Goal: Task Accomplishment & Management: Manage account settings

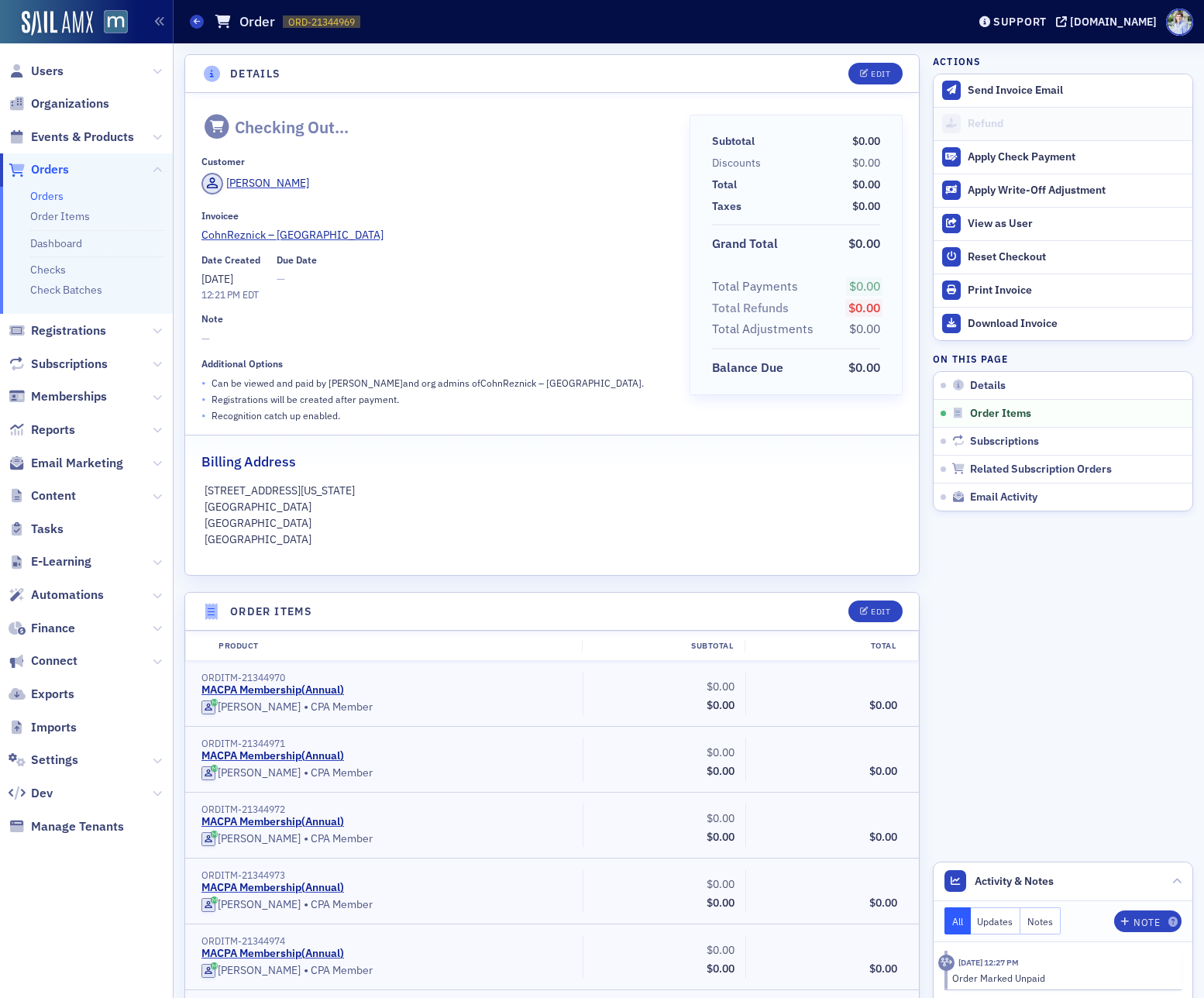
scroll to position [16328, 0]
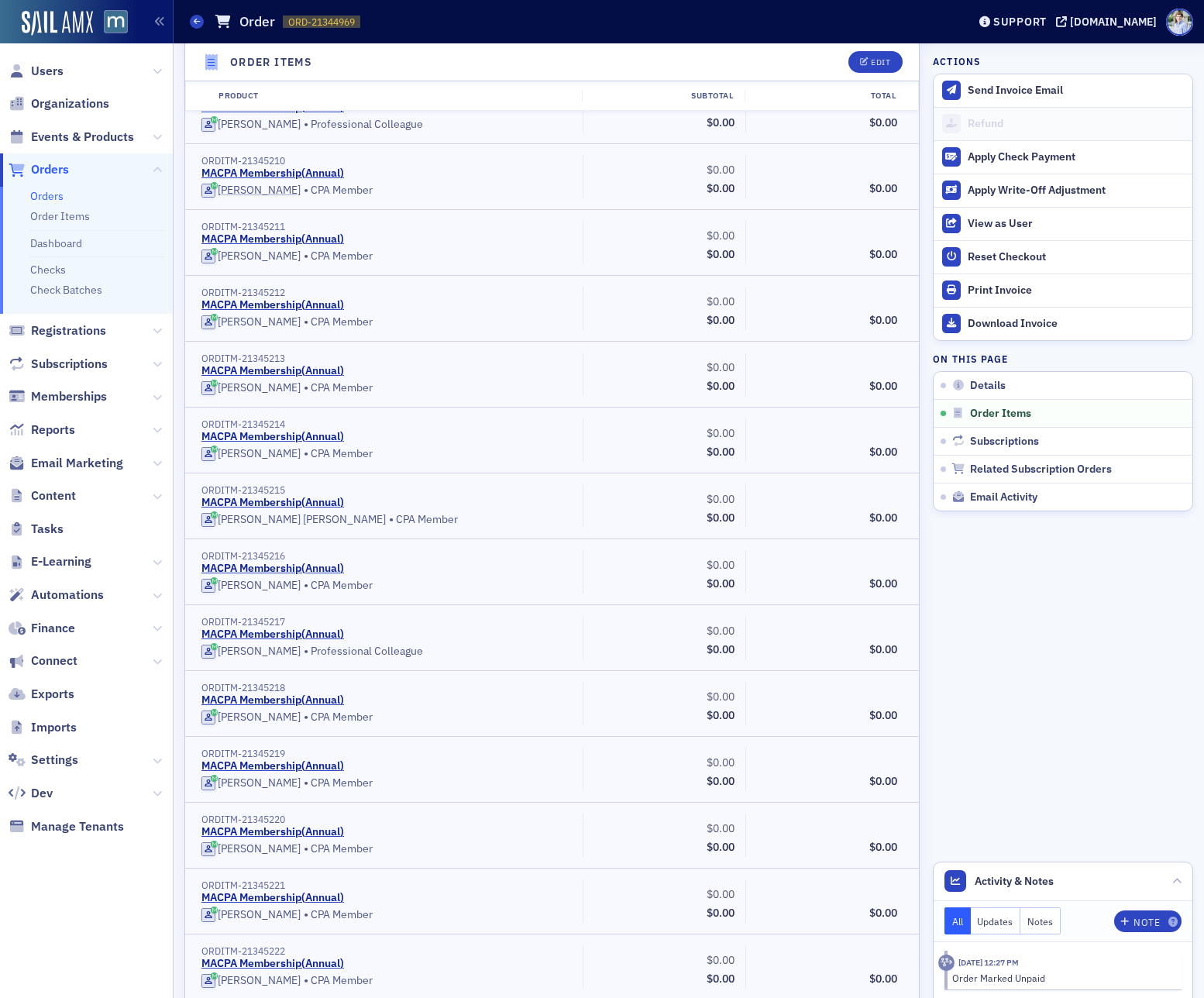
click at [569, 177] on div "MACPA Membership ( Annual )" at bounding box center [387, 173] width 370 height 14
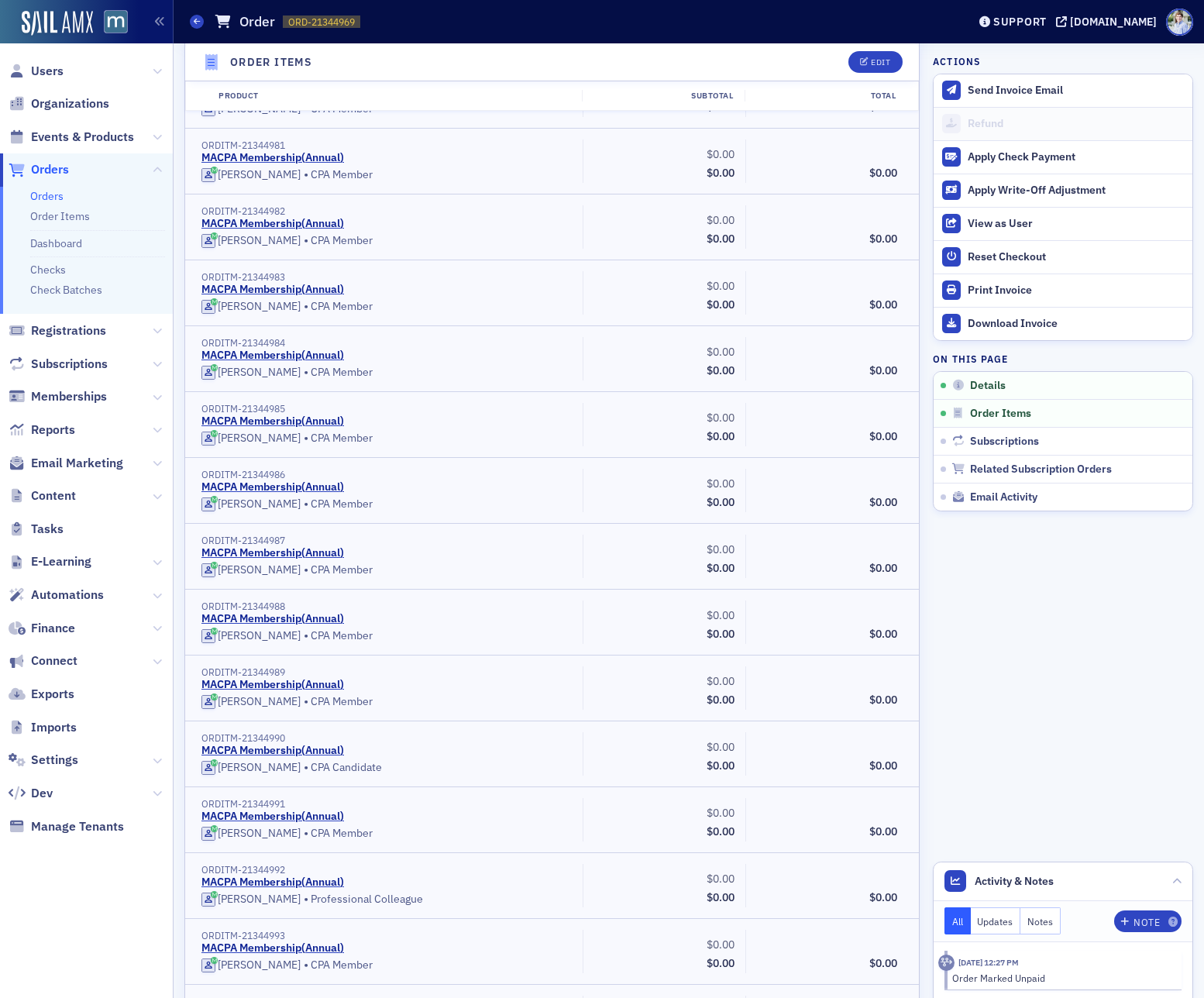
scroll to position [0, 0]
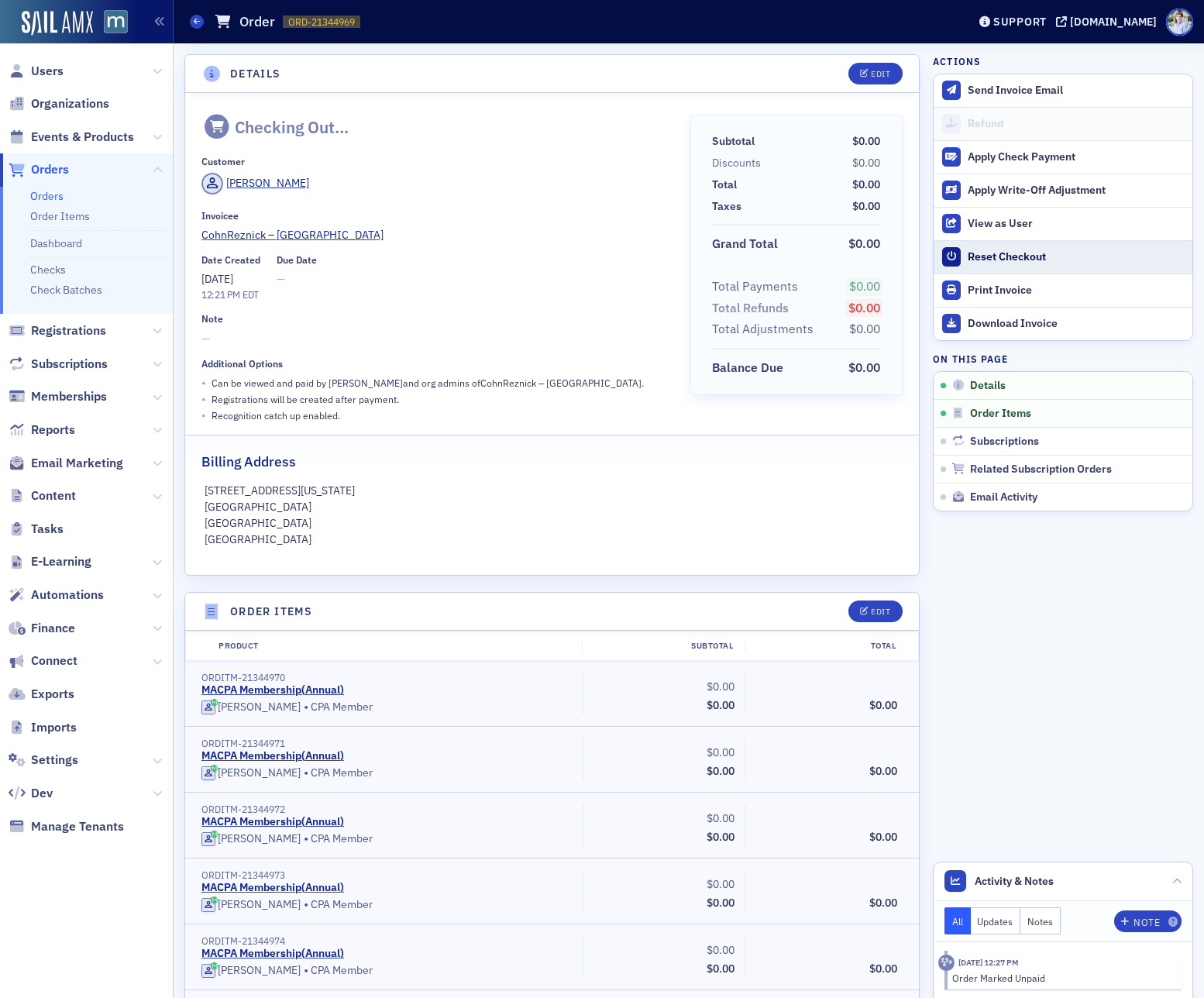
click at [990, 257] on div "Reset Checkout" at bounding box center [1076, 257] width 217 height 14
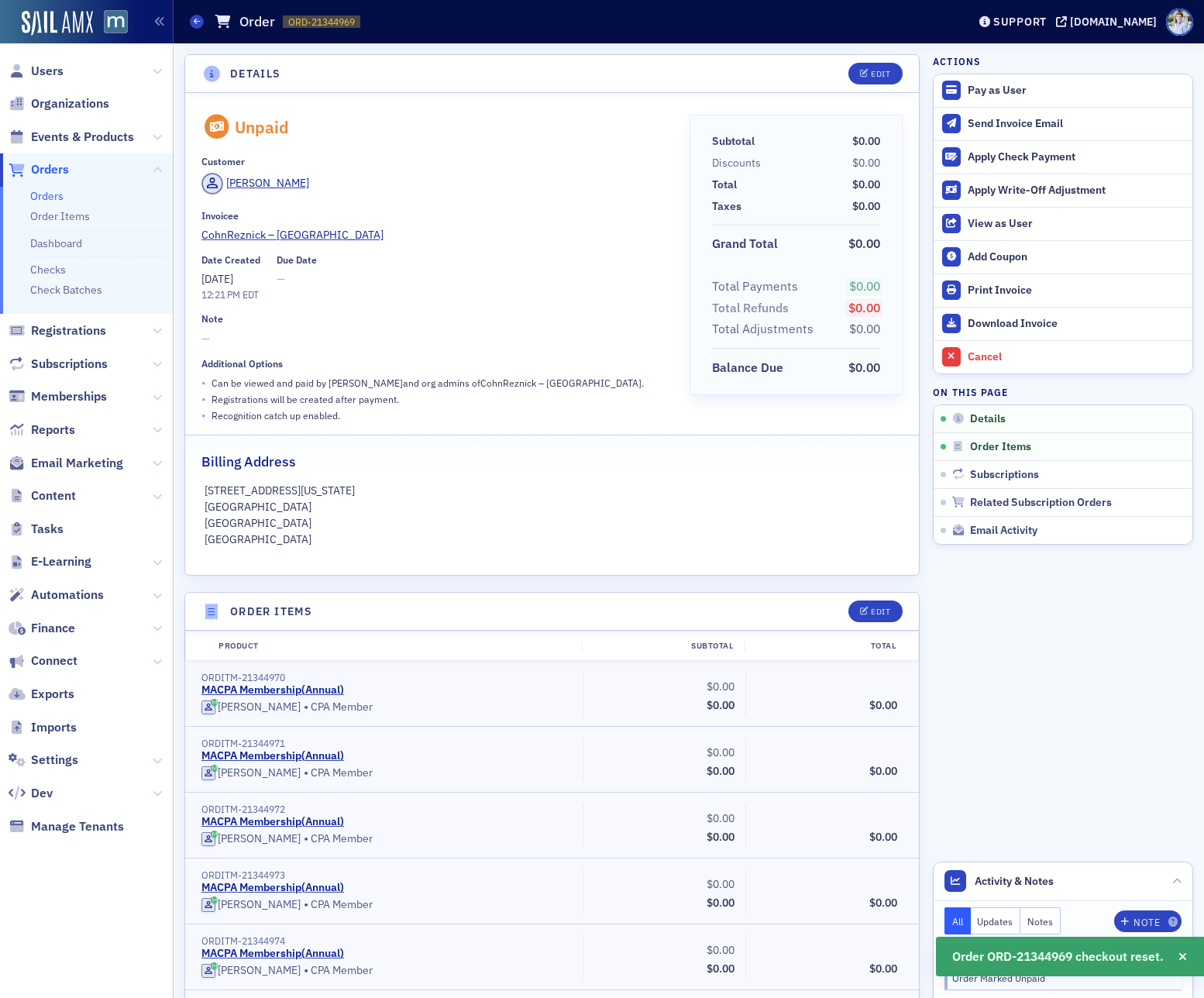
click at [567, 337] on span "—" at bounding box center [435, 338] width 467 height 16
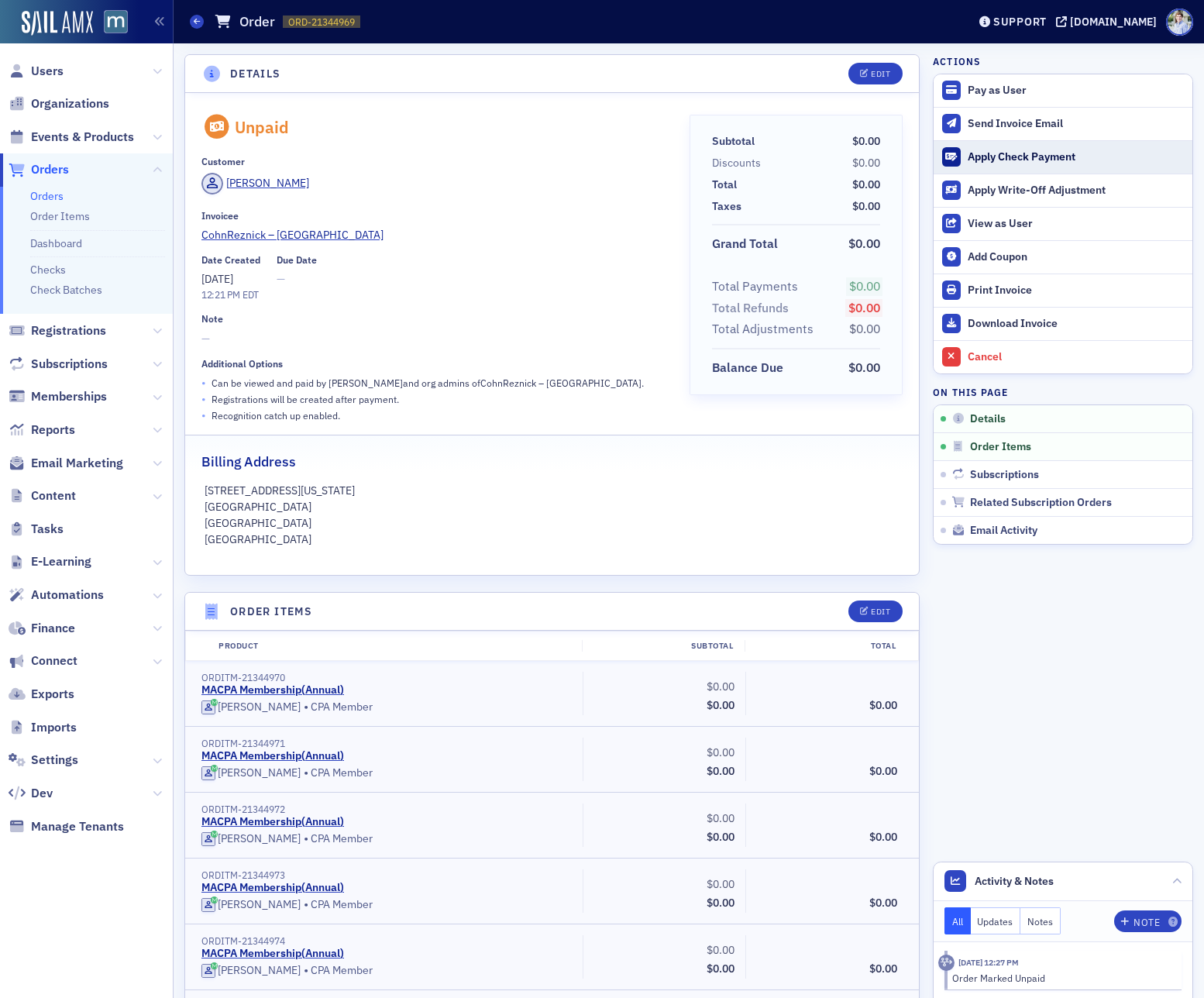
scroll to position [76, 0]
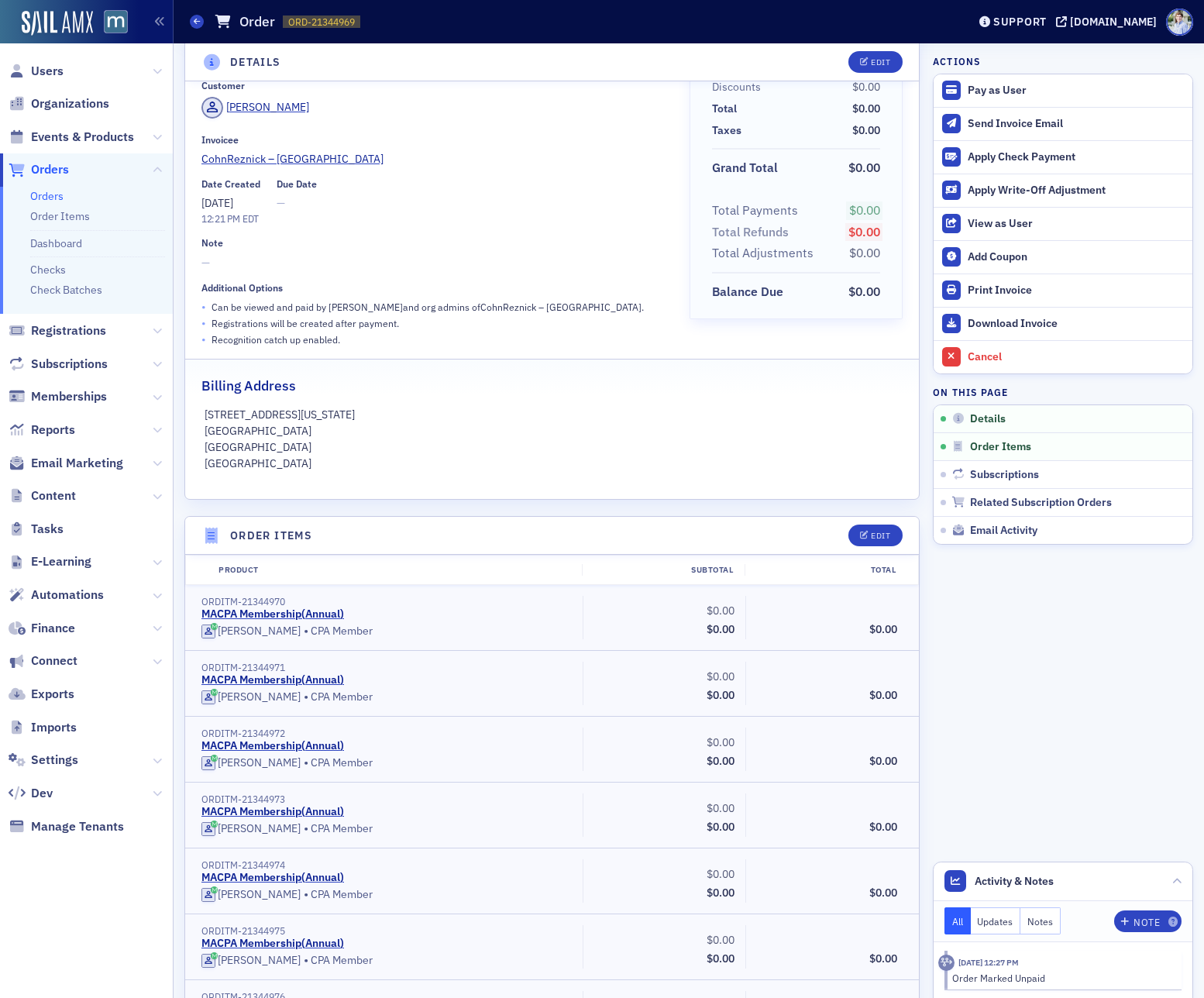
click at [616, 328] on div "• Registrations will be created after payment." at bounding box center [435, 324] width 467 height 16
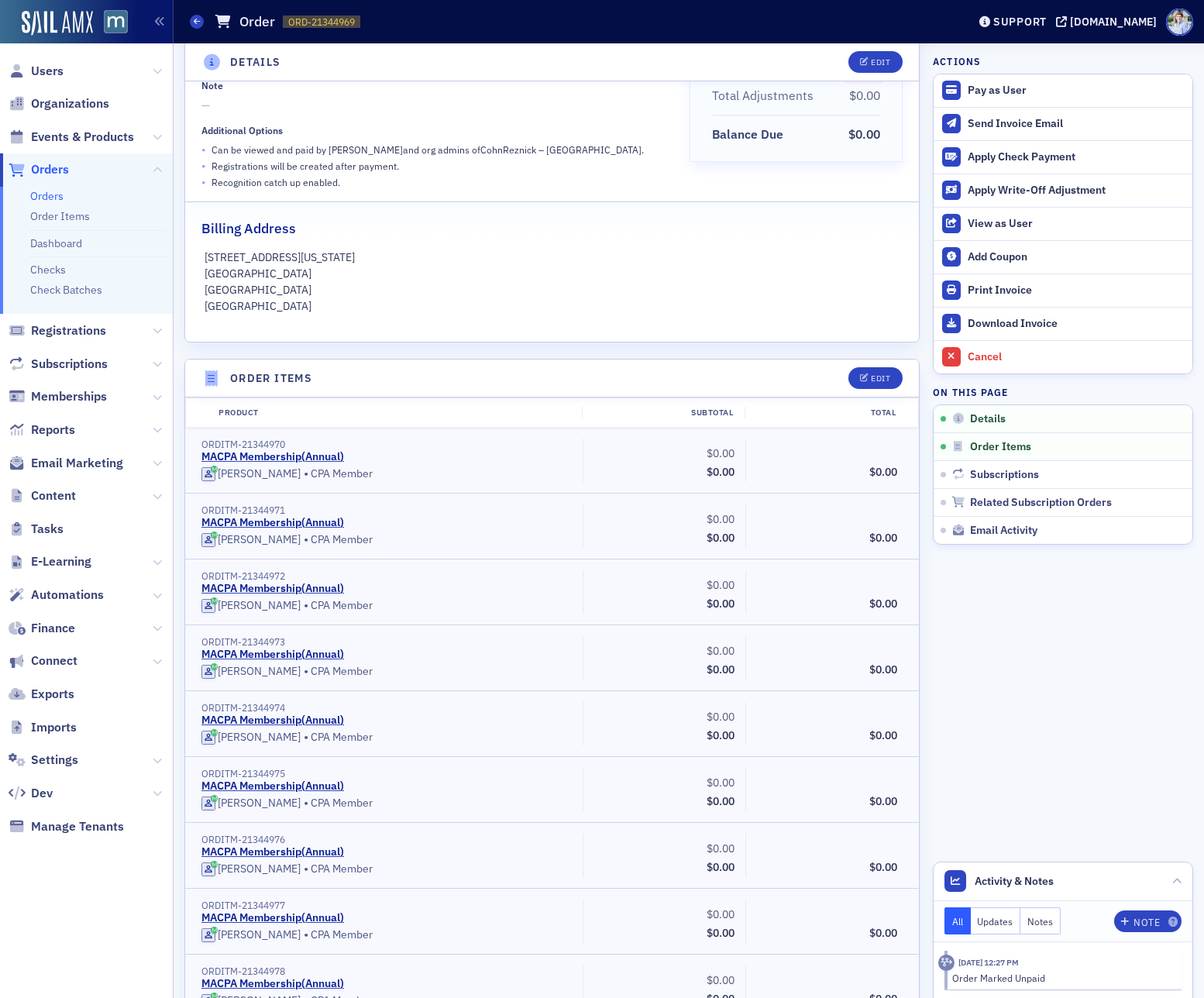
scroll to position [0, 0]
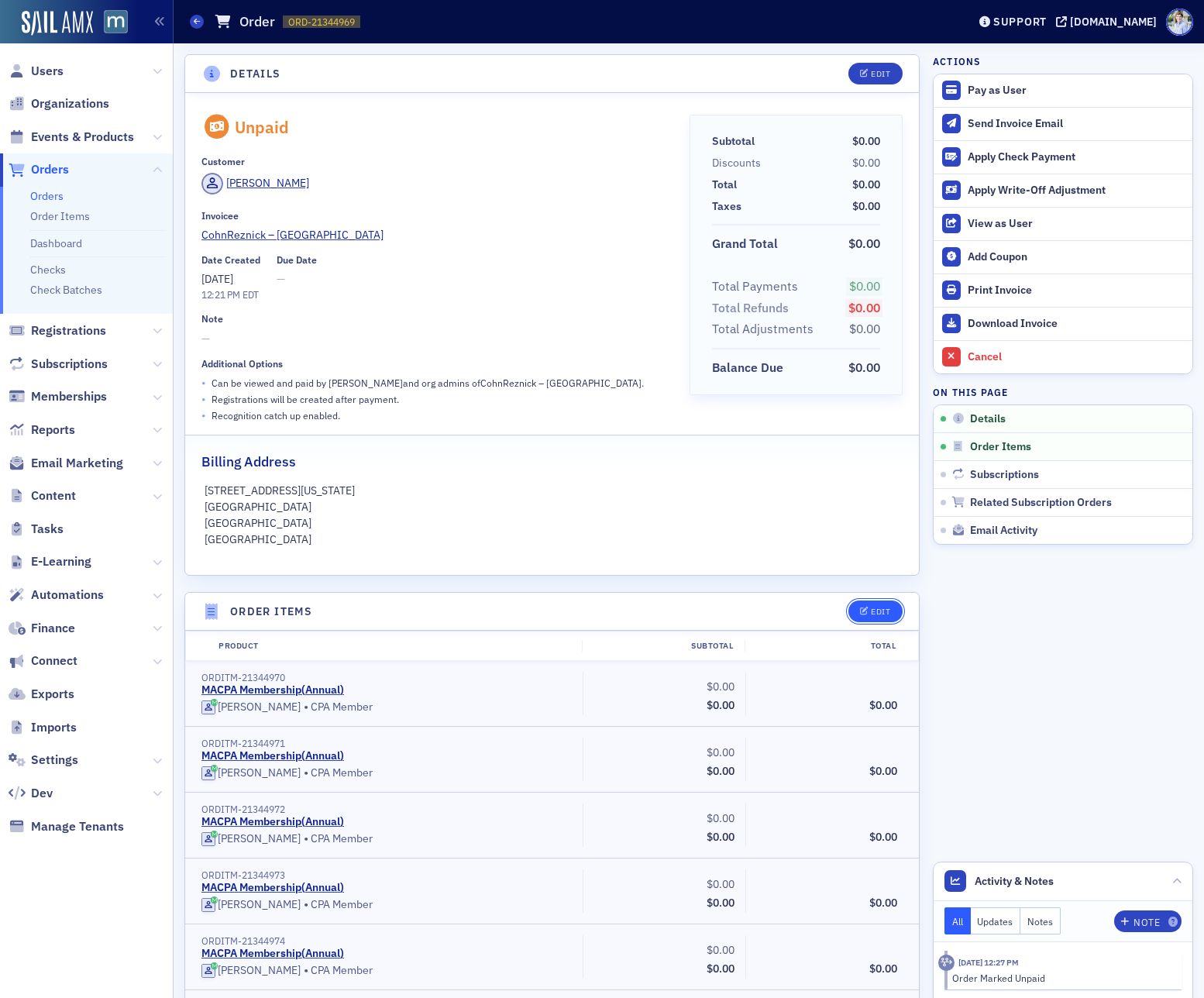
click at [872, 608] on div "Edit" at bounding box center [880, 611] width 19 height 9
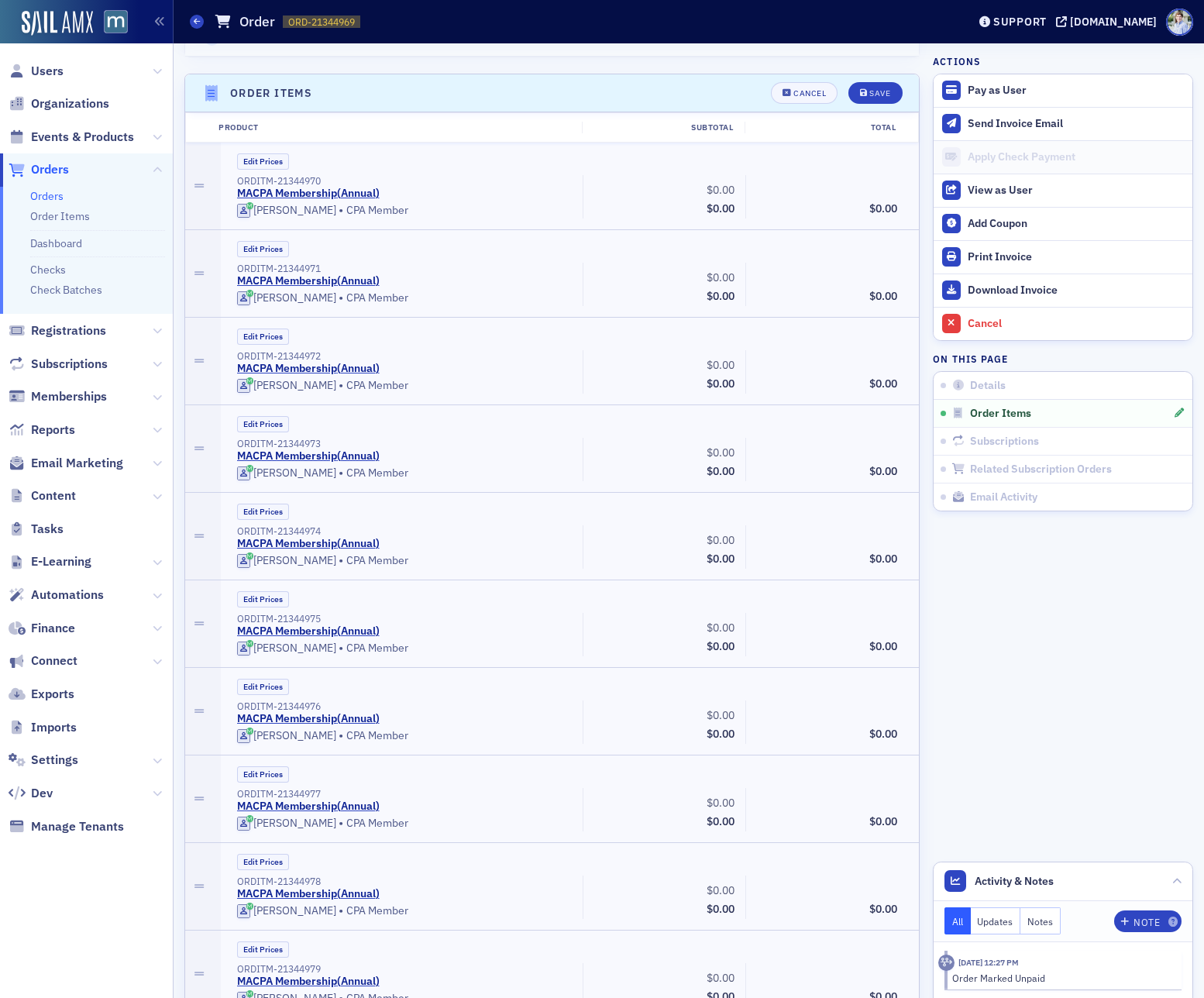
scroll to position [540, 0]
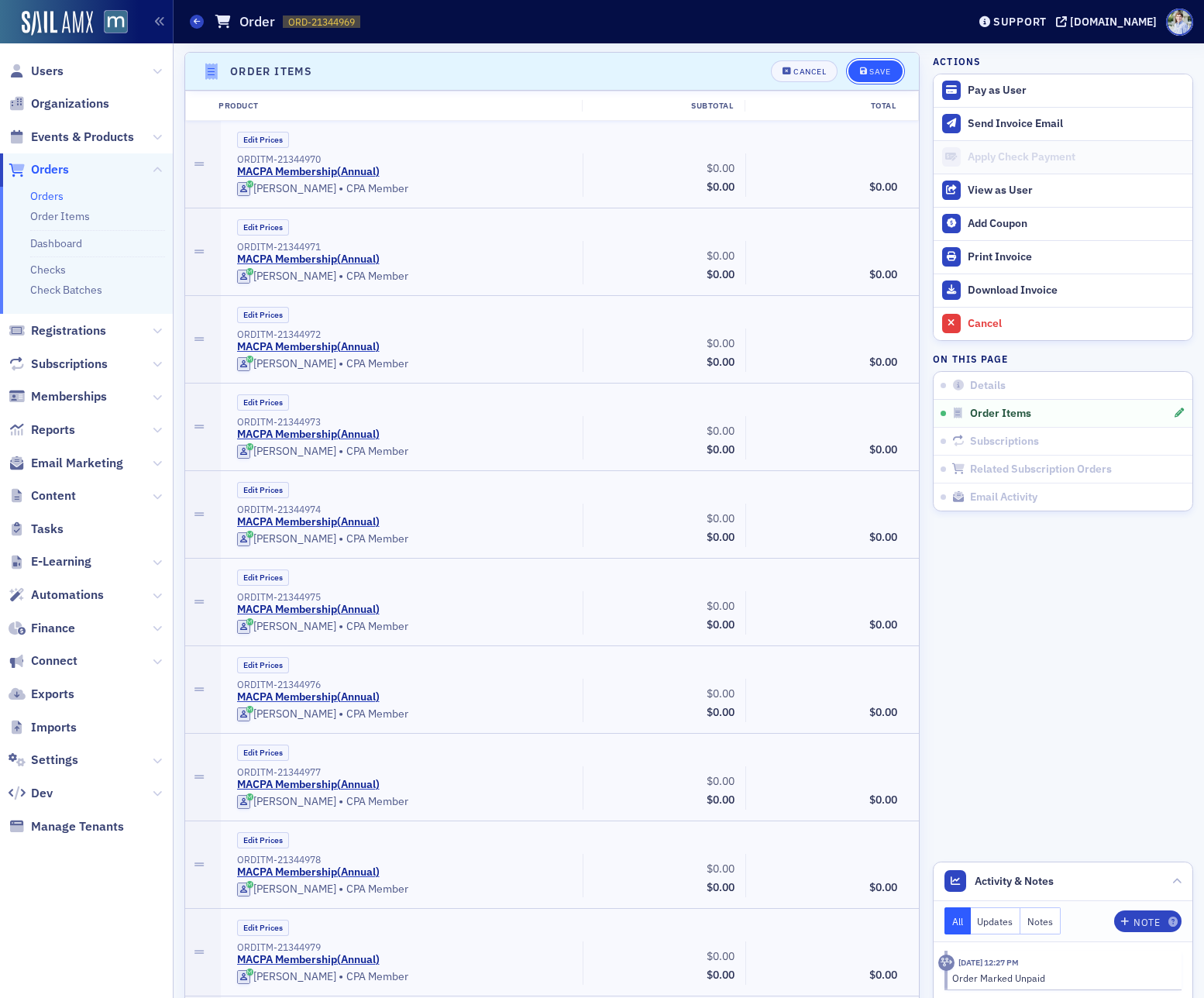
click at [878, 69] on div "Save" at bounding box center [880, 72] width 21 height 9
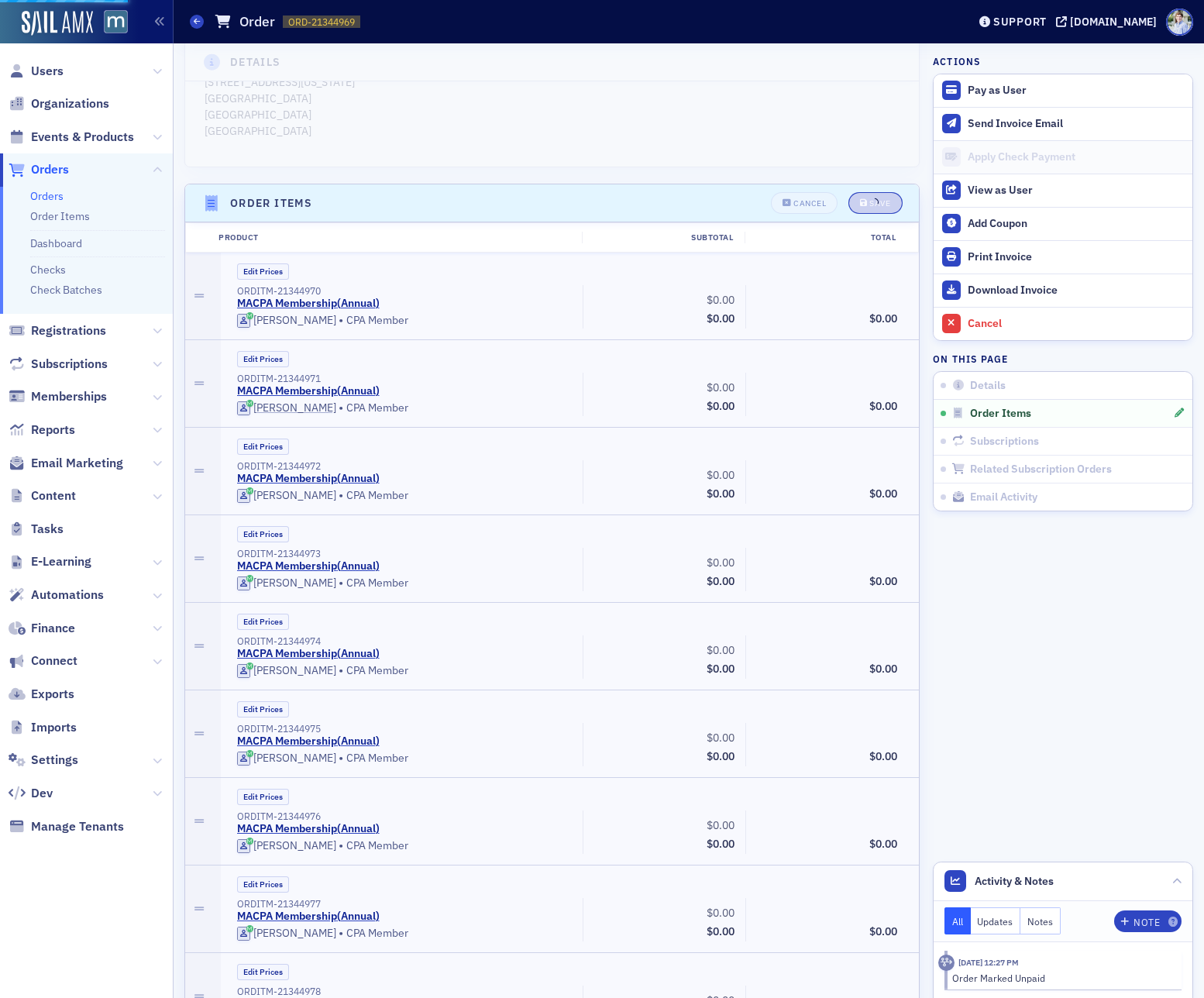
scroll to position [409, 0]
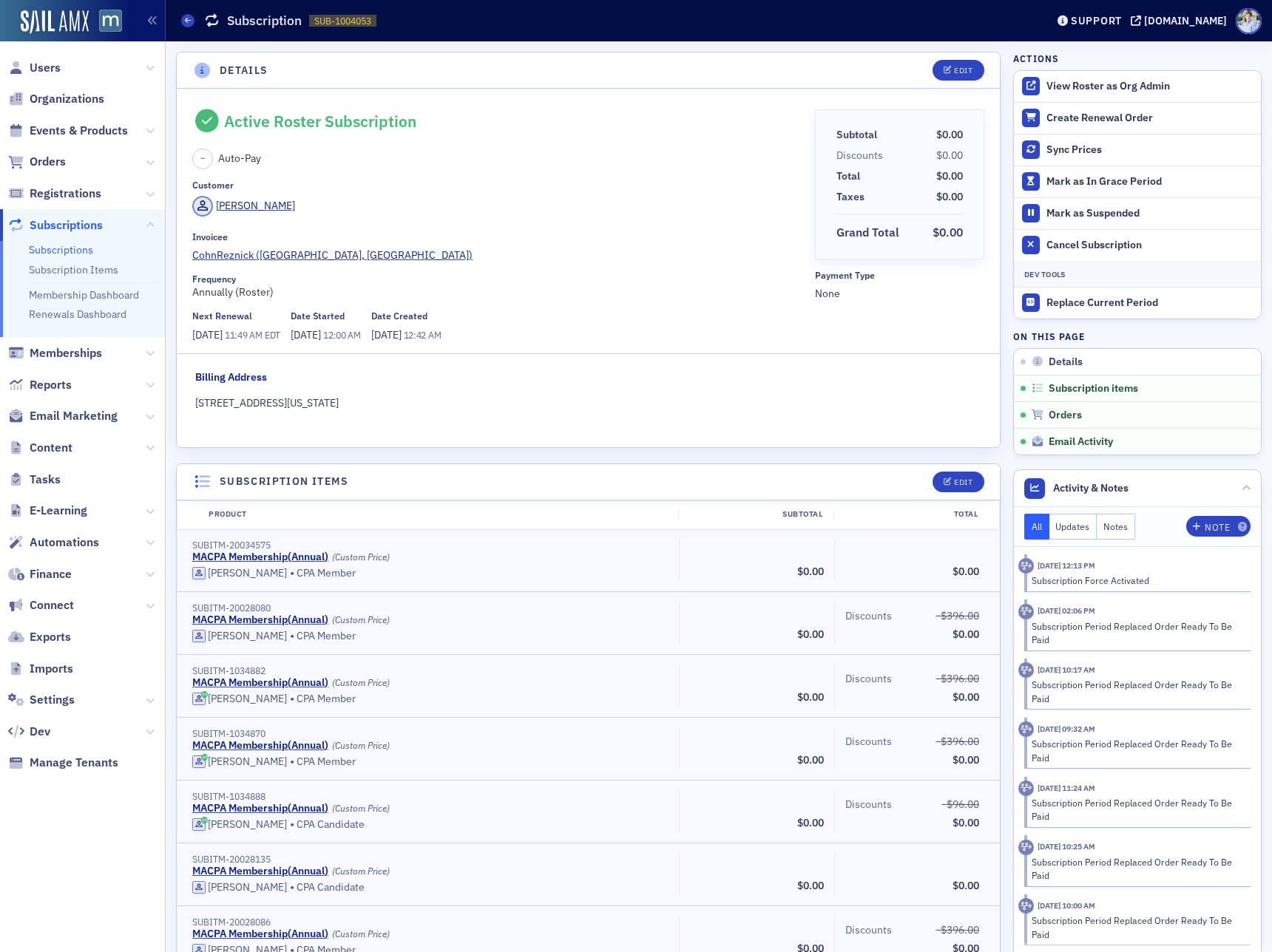
scroll to position [16253, 0]
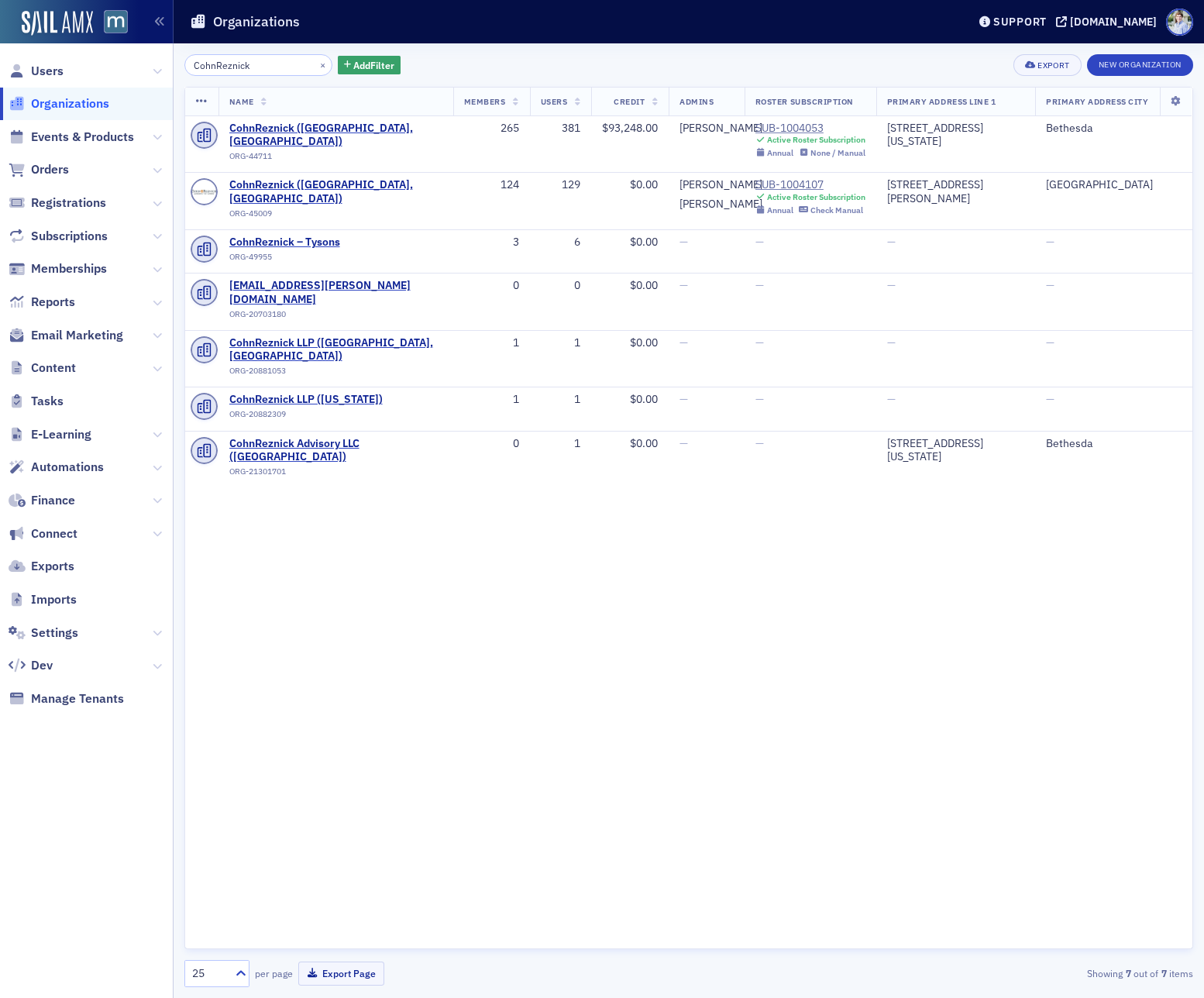
click at [508, 16] on div "Organizations" at bounding box center [566, 22] width 754 height 30
